Goal: Communication & Community: Connect with others

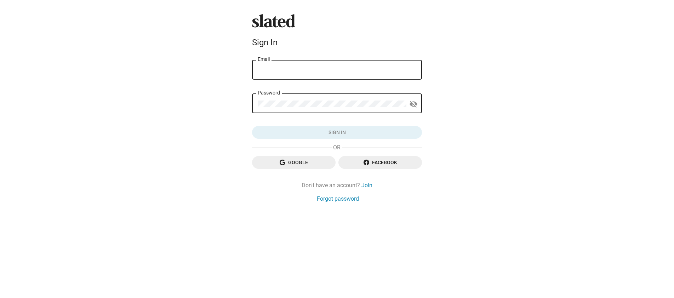
click at [334, 67] on input "Email" at bounding box center [337, 70] width 158 height 6
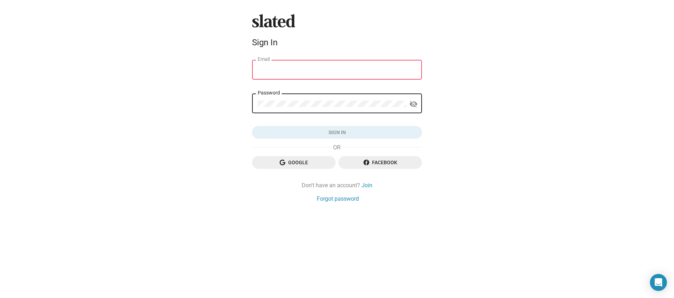
type input "jose@altonaga.com"
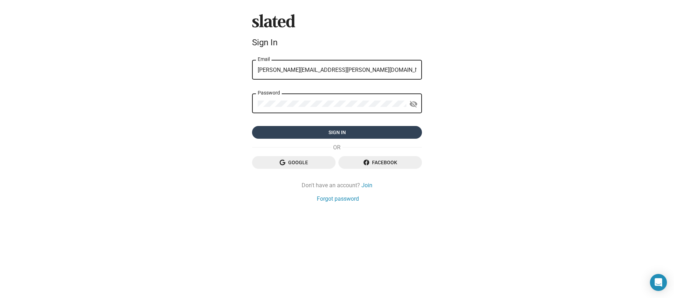
click at [356, 134] on span "Sign in" at bounding box center [337, 132] width 158 height 13
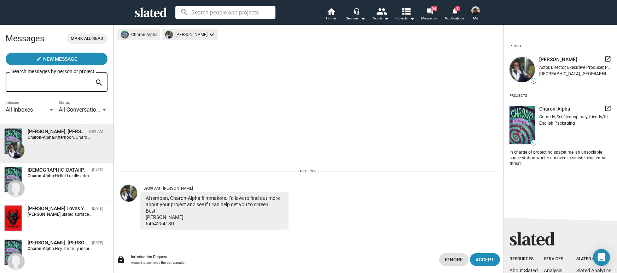
click at [37, 129] on div "[PERSON_NAME], [PERSON_NAME]-Alpha" at bounding box center [57, 131] width 58 height 7
click at [16, 148] on img at bounding box center [15, 150] width 17 height 17
click at [127, 191] on img at bounding box center [128, 193] width 17 height 17
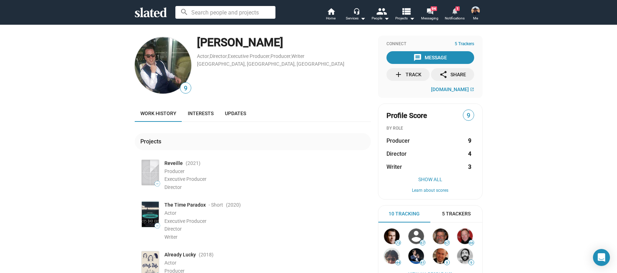
click at [455, 10] on mat-icon "notifications" at bounding box center [454, 10] width 7 height 7
drag, startPoint x: 195, startPoint y: 43, endPoint x: 309, endPoint y: 44, distance: 113.9
click at [309, 44] on div "[PERSON_NAME]" at bounding box center [284, 42] width 174 height 15
copy div "[PERSON_NAME]"
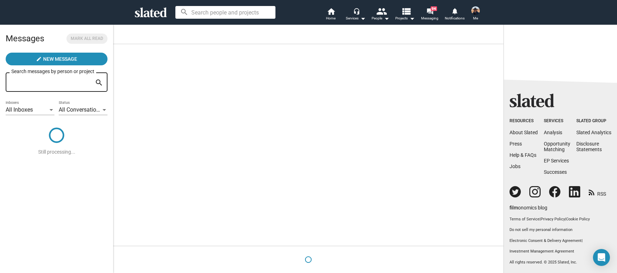
click at [477, 12] on img at bounding box center [476, 10] width 8 height 8
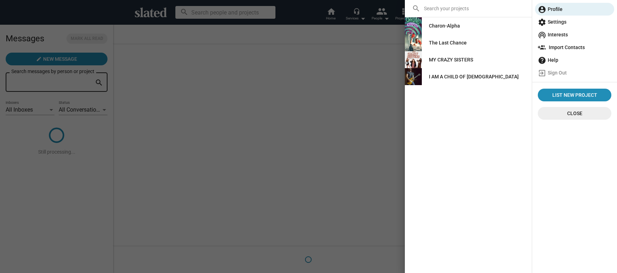
click at [441, 25] on div "Charon-Alpha" at bounding box center [444, 25] width 31 height 13
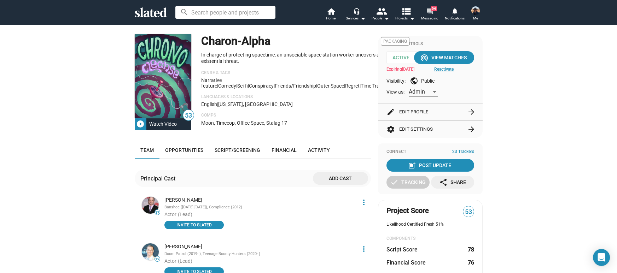
click at [431, 10] on span "94" at bounding box center [434, 8] width 6 height 5
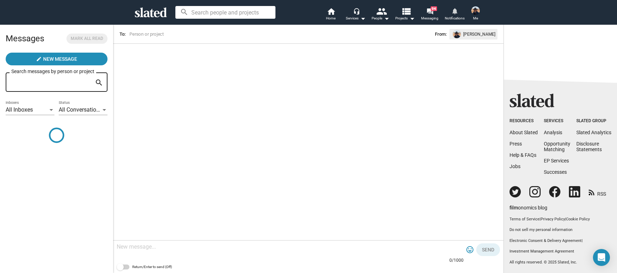
click at [455, 12] on mat-icon "notifications" at bounding box center [454, 10] width 7 height 7
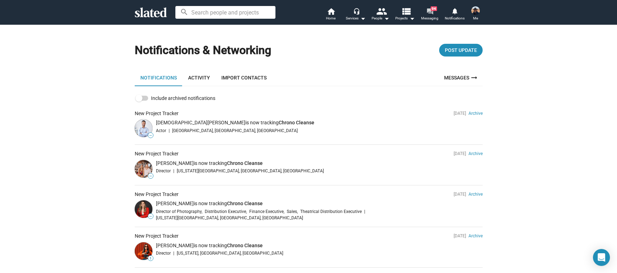
click at [434, 10] on span "94" at bounding box center [434, 8] width 6 height 5
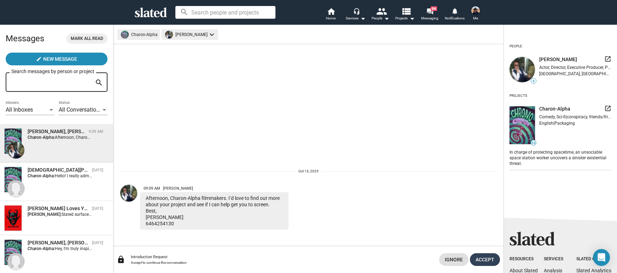
click at [488, 258] on span "Accept" at bounding box center [485, 260] width 19 height 13
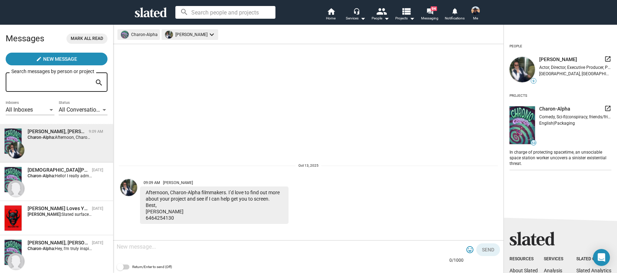
click at [295, 250] on textarea at bounding box center [290, 247] width 347 height 7
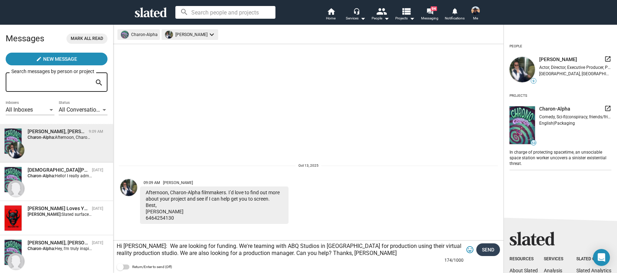
type textarea "Hi [PERSON_NAME]: We are looking for funding. We're teaming with ABQ Studios in…"
click at [491, 250] on span "Send" at bounding box center [488, 250] width 12 height 13
